Goal: Find contact information: Find contact information

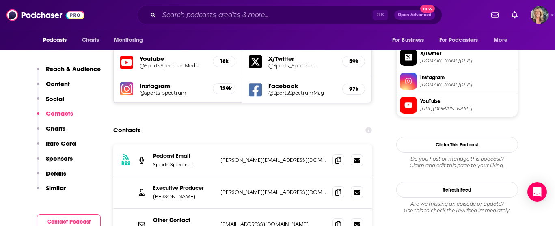
click at [253, 144] on div "RSS Podcast Email Sports Spectrum [PERSON_NAME][EMAIL_ADDRESS][DOMAIN_NAME] [PE…" at bounding box center [242, 160] width 259 height 32
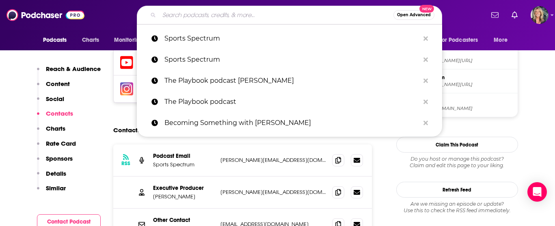
click at [227, 13] on input "Search podcasts, credits, & more..." at bounding box center [276, 15] width 234 height 13
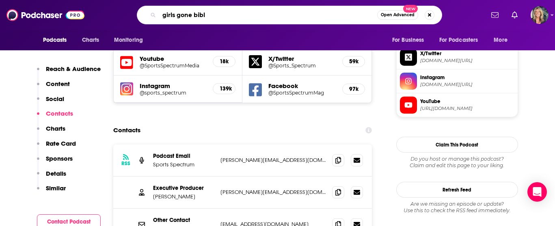
type input "girls gone [DEMOGRAPHIC_DATA]"
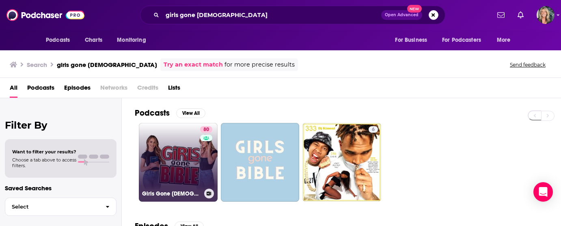
click at [182, 177] on link "80 Girls Gone [DEMOGRAPHIC_DATA]" at bounding box center [178, 162] width 79 height 79
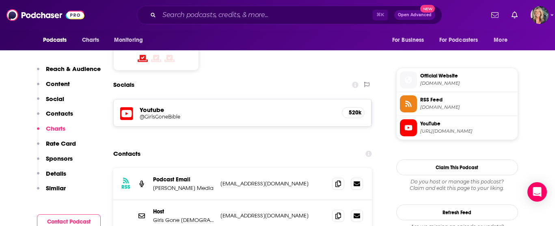
scroll to position [675, 0]
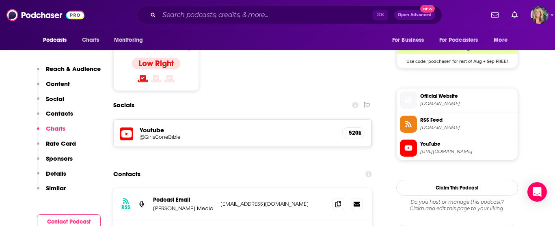
drag, startPoint x: 298, startPoint y: 175, endPoint x: 216, endPoint y: 178, distance: 81.6
copy div "[EMAIL_ADDRESS][DOMAIN_NAME]"
